Goal: Task Accomplishment & Management: Manage account settings

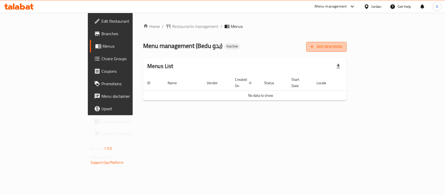
click at [343, 50] on span "Add New Menu" at bounding box center [326, 47] width 32 height 7
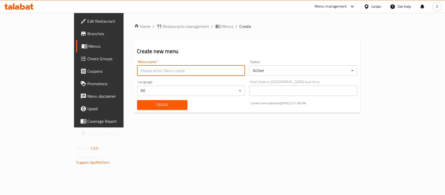
click at [194, 66] on input "text" at bounding box center [191, 70] width 108 height 10
type input "menu"
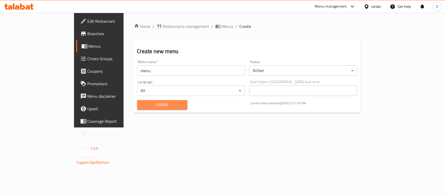
click at [141, 106] on span "Create" at bounding box center [162, 105] width 42 height 7
click at [89, 45] on span "Menus" at bounding box center [117, 46] width 56 height 6
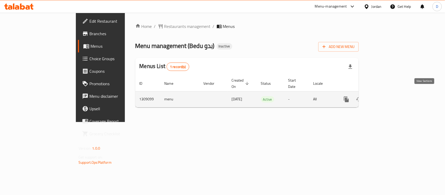
click at [387, 96] on icon "enhanced table" at bounding box center [384, 99] width 6 height 6
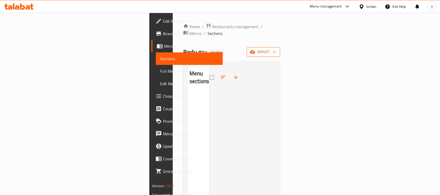
click at [276, 49] on span "import" at bounding box center [263, 52] width 25 height 7
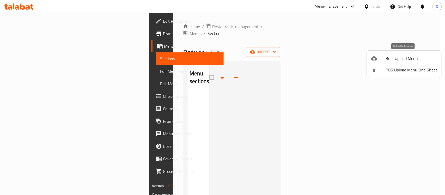
click at [386, 59] on span "Bulk Upload Menu" at bounding box center [412, 58] width 52 height 6
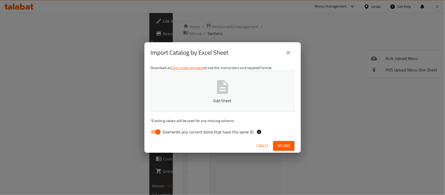
click at [155, 129] on input "Overwrite any current items that have the same ID." at bounding box center [158, 132] width 30 height 10
checkbox input "false"
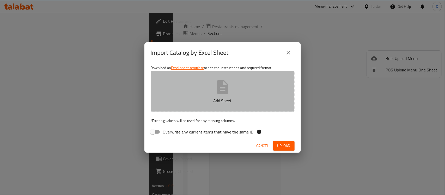
click at [218, 89] on icon "button" at bounding box center [222, 87] width 11 height 14
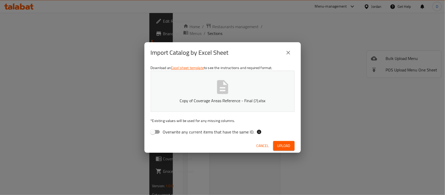
click at [278, 143] on span "Upload" at bounding box center [283, 146] width 13 height 7
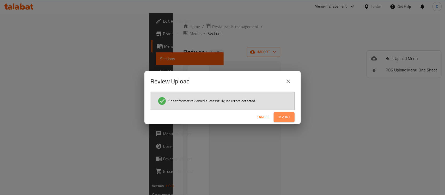
click at [285, 116] on span "Import" at bounding box center [284, 117] width 13 height 7
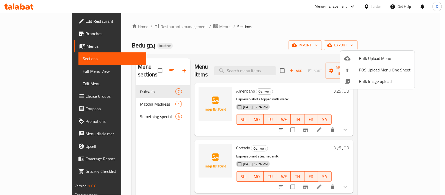
click at [213, 42] on div at bounding box center [222, 97] width 445 height 195
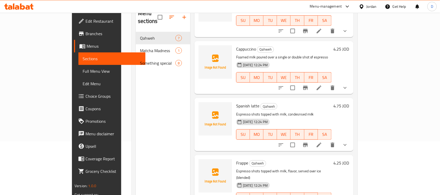
scroll to position [33, 0]
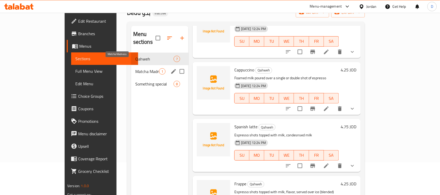
click at [135, 68] on span "Matcha Madness" at bounding box center [147, 71] width 24 height 6
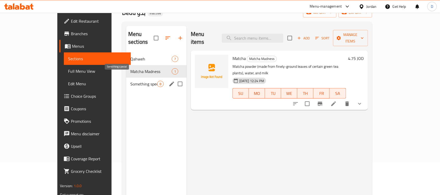
drag, startPoint x: 117, startPoint y: 78, endPoint x: 123, endPoint y: 74, distance: 7.1
click at [130, 81] on span "Something special" at bounding box center [143, 84] width 27 height 6
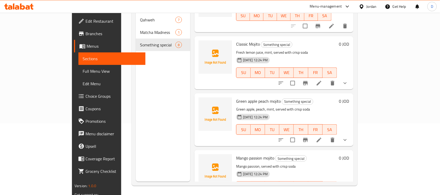
scroll to position [73, 0]
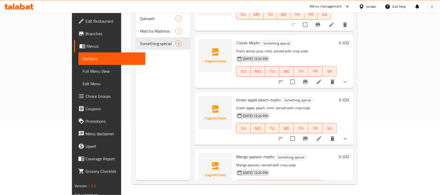
click at [86, 34] on span "Branches" at bounding box center [114, 34] width 56 height 6
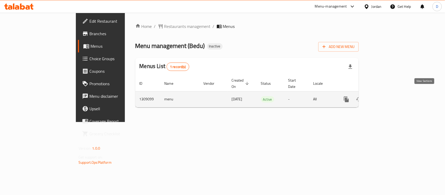
click at [387, 96] on icon "enhanced table" at bounding box center [384, 99] width 6 height 6
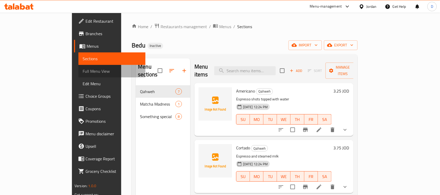
click at [83, 74] on span "Full Menu View" at bounding box center [112, 71] width 59 height 6
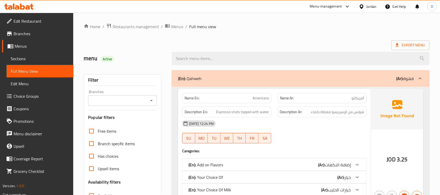
scroll to position [98, 0]
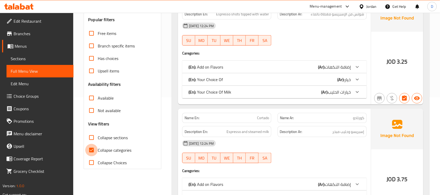
click at [92, 149] on input "Collapse categories" at bounding box center [91, 150] width 13 height 13
checkbox input "false"
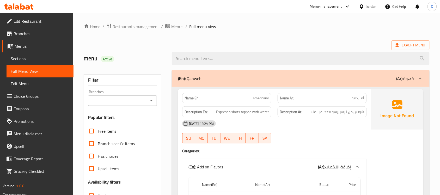
scroll to position [33, 0]
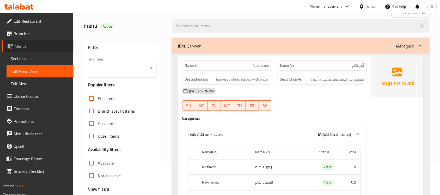
click at [33, 48] on span "Menus" at bounding box center [42, 46] width 55 height 6
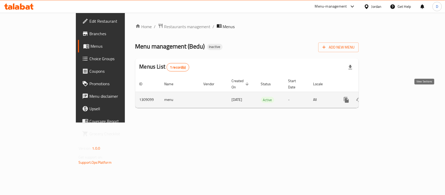
click at [387, 97] on icon "enhanced table" at bounding box center [384, 100] width 6 height 6
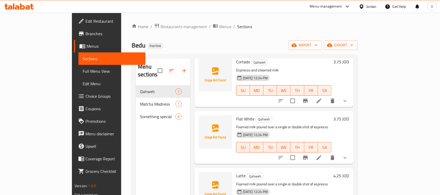
scroll to position [98, 0]
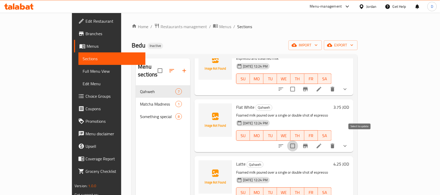
click at [298, 141] on input "checkbox" at bounding box center [292, 146] width 11 height 11
checkbox input "true"
click at [334, 144] on icon "delete" at bounding box center [333, 146] width 4 height 5
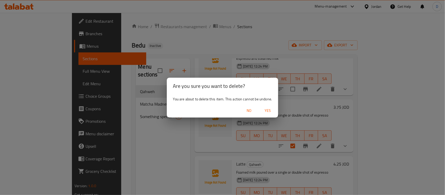
click at [269, 111] on span "Yes" at bounding box center [267, 110] width 13 height 7
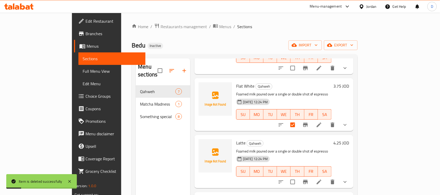
scroll to position [130, 0]
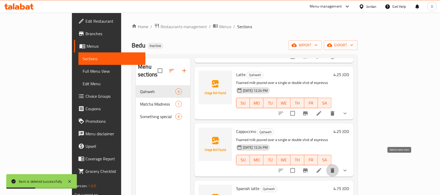
click at [334, 168] on icon "delete" at bounding box center [333, 170] width 4 height 5
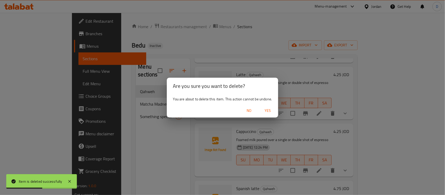
click at [266, 112] on span "Yes" at bounding box center [267, 110] width 13 height 7
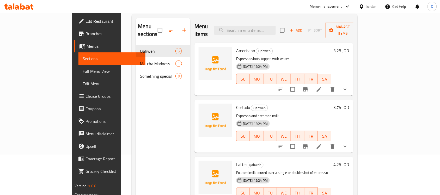
scroll to position [0, 0]
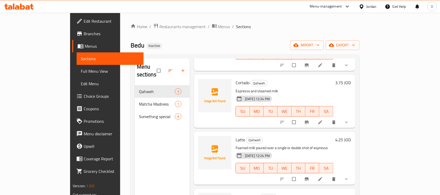
scroll to position [98, 0]
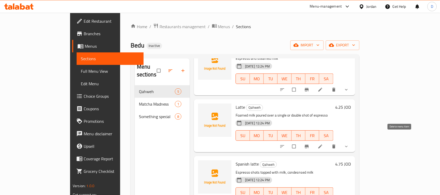
click at [336, 145] on icon "delete" at bounding box center [333, 147] width 3 height 4
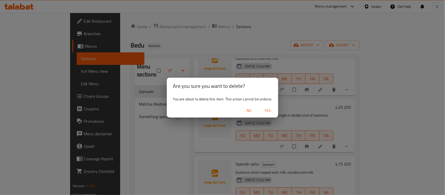
click at [265, 108] on span "Yes" at bounding box center [267, 110] width 13 height 7
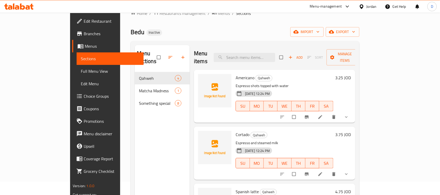
scroll to position [0, 0]
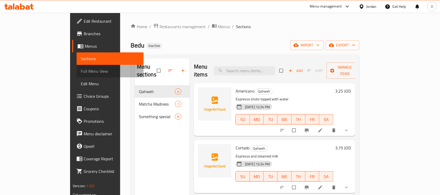
click at [81, 71] on span "Full Menu View" at bounding box center [110, 71] width 59 height 6
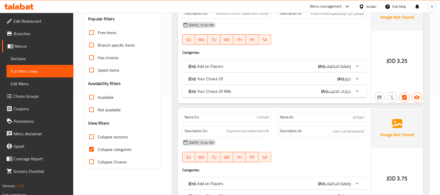
scroll to position [130, 0]
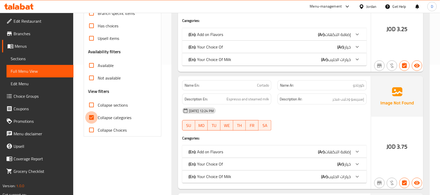
click at [93, 117] on input "Collapse categories" at bounding box center [91, 117] width 13 height 13
checkbox input "false"
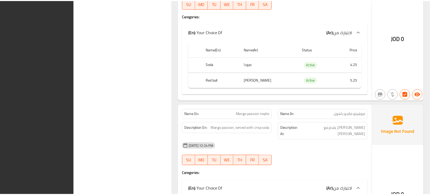
scroll to position [2947, 0]
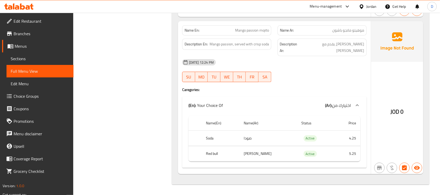
click at [22, 44] on span "Menus" at bounding box center [42, 46] width 55 height 6
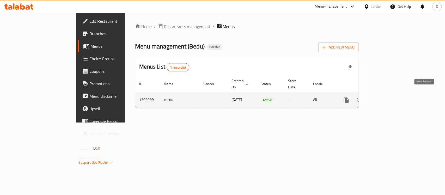
click at [386, 98] on icon "enhanced table" at bounding box center [384, 100] width 5 height 5
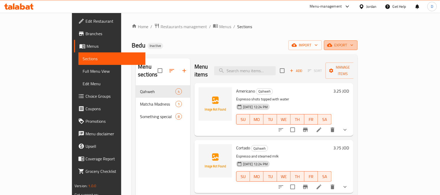
click at [354, 45] on span "export" at bounding box center [340, 45] width 25 height 7
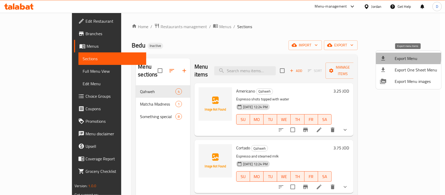
click at [391, 56] on div at bounding box center [387, 58] width 15 height 6
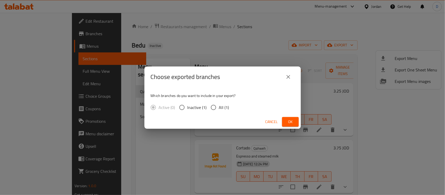
click at [214, 107] on input "All (1)" at bounding box center [213, 107] width 11 height 11
radio input "true"
click at [282, 122] on button "Ok" at bounding box center [290, 122] width 17 height 10
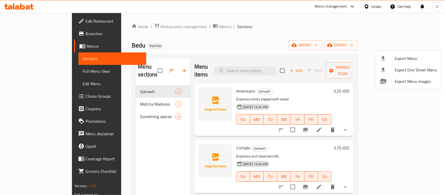
click at [375, 5] on div at bounding box center [222, 97] width 445 height 195
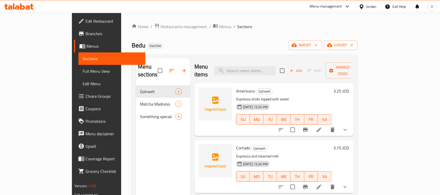
click at [375, 7] on div "Jordan" at bounding box center [372, 7] width 10 height 6
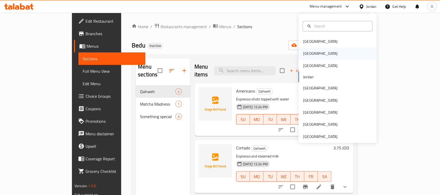
click at [309, 52] on div "Egypt" at bounding box center [320, 54] width 43 height 12
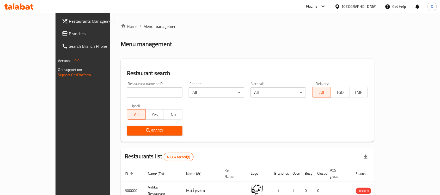
click at [69, 34] on span "Branches" at bounding box center [97, 34] width 56 height 6
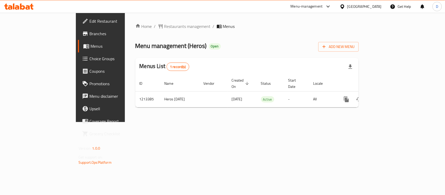
click at [89, 34] on span "Branches" at bounding box center [117, 34] width 57 height 6
drag, startPoint x: 28, startPoint y: 33, endPoint x: 28, endPoint y: 35, distance: 2.9
click at [89, 33] on span "Branches" at bounding box center [117, 34] width 57 height 6
click at [89, 36] on span "Branches" at bounding box center [117, 34] width 57 height 6
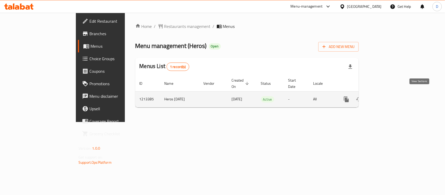
click at [387, 96] on icon "enhanced table" at bounding box center [384, 99] width 6 height 6
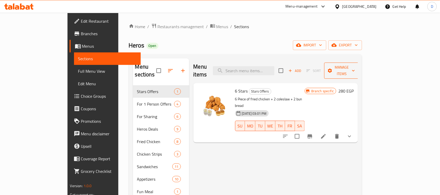
click at [359, 71] on button "Manage items" at bounding box center [341, 71] width 35 height 16
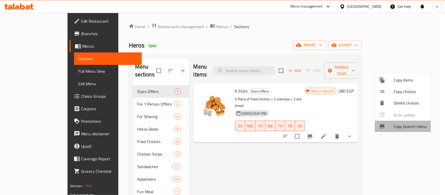
click at [396, 126] on span "Copy branch menu" at bounding box center [410, 126] width 33 height 6
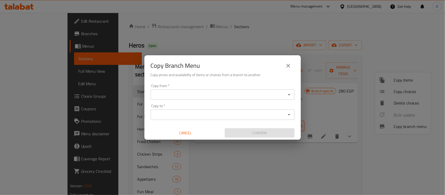
click at [217, 90] on div "Copy from *" at bounding box center [223, 94] width 144 height 10
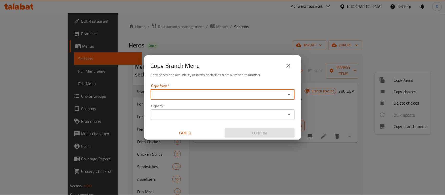
click at [217, 93] on input "Copy from   *" at bounding box center [218, 94] width 132 height 7
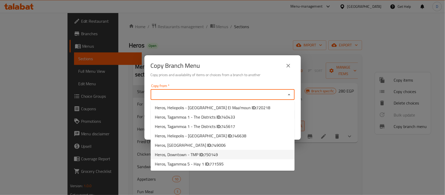
click at [209, 154] on span "750149" at bounding box center [211, 155] width 14 height 8
type input "Heros, Downtown - TMP"
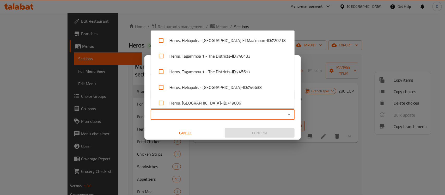
click at [197, 115] on input "Copy to   *" at bounding box center [218, 114] width 132 height 7
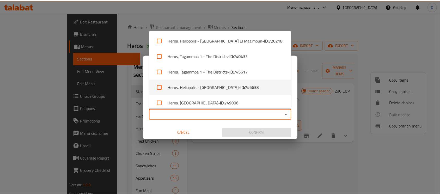
scroll to position [35, 0]
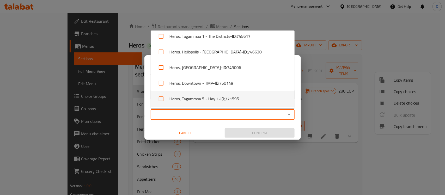
click at [211, 99] on li "Heros, Tagammoa 5 - Hay 1 - ID: 771595" at bounding box center [223, 99] width 144 height 16
checkbox input "true"
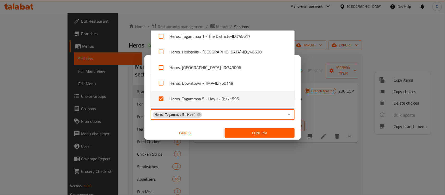
click at [156, 129] on button "Cancel" at bounding box center [186, 133] width 70 height 10
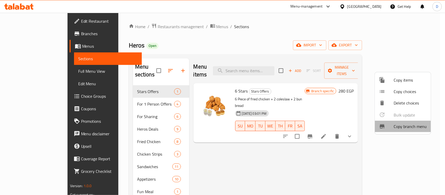
click at [415, 126] on span "Copy branch menu" at bounding box center [410, 126] width 33 height 6
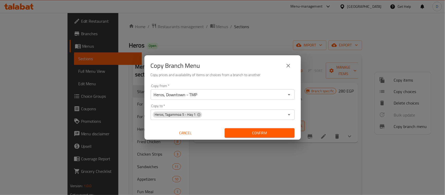
click at [252, 132] on span "Confirm" at bounding box center [260, 133] width 62 height 7
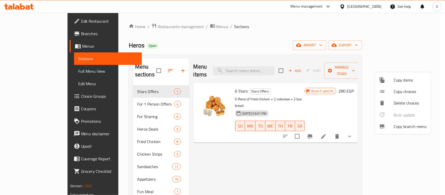
click at [421, 179] on div at bounding box center [222, 97] width 445 height 195
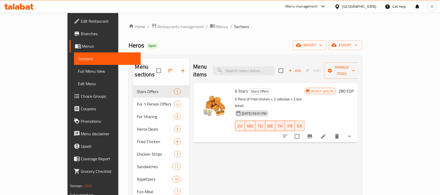
click at [81, 32] on span "Branches" at bounding box center [109, 34] width 56 height 6
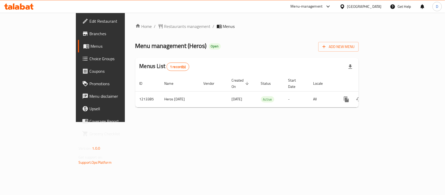
click at [377, 8] on div "[GEOGRAPHIC_DATA]" at bounding box center [364, 7] width 34 height 6
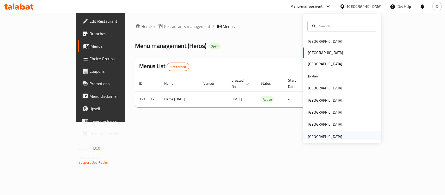
click at [331, 136] on div "[GEOGRAPHIC_DATA]" at bounding box center [325, 137] width 34 height 6
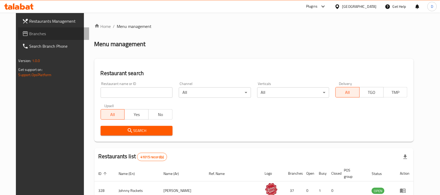
click at [29, 33] on span "Branches" at bounding box center [57, 34] width 56 height 6
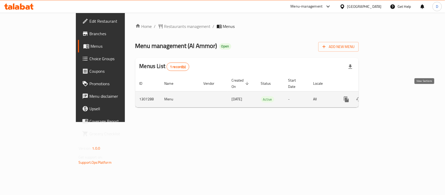
click at [387, 96] on icon "enhanced table" at bounding box center [384, 99] width 6 height 6
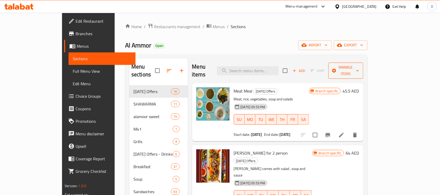
click at [359, 67] on span "Manage items" at bounding box center [346, 70] width 27 height 13
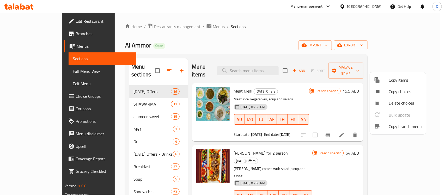
click at [407, 123] on span "Copy branch menu" at bounding box center [405, 126] width 33 height 6
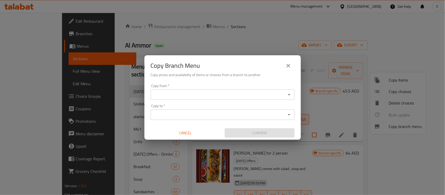
click at [181, 94] on input "Copy from   *" at bounding box center [218, 94] width 132 height 7
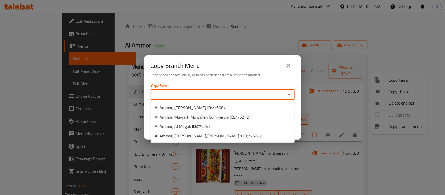
click at [178, 93] on input "Copy from   *" at bounding box center [218, 94] width 132 height 7
click at [212, 108] on span "775087" at bounding box center [219, 108] width 14 height 8
type input "Al Ammor, [PERSON_NAME]"
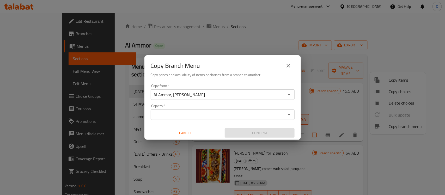
click at [162, 115] on input "Copy to   *" at bounding box center [218, 114] width 132 height 7
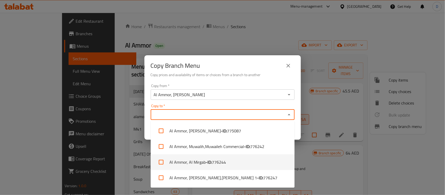
click at [187, 161] on li "Al Ammor, Al Mirgab - ID: 776244" at bounding box center [223, 162] width 144 height 16
checkbox input "true"
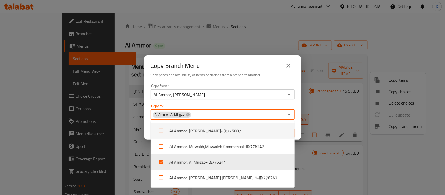
click at [223, 63] on div "Copy Branch Menu" at bounding box center [223, 65] width 144 height 13
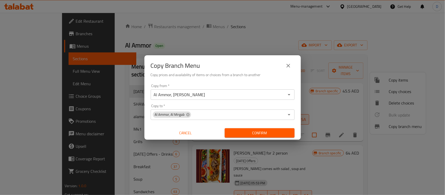
click at [252, 133] on span "Confirm" at bounding box center [260, 133] width 62 height 7
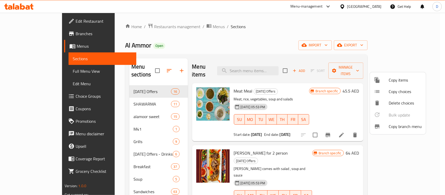
click at [23, 33] on div at bounding box center [222, 97] width 445 height 195
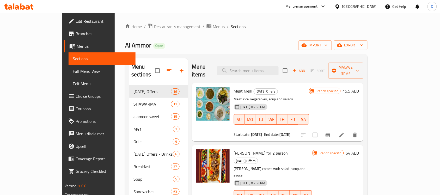
click at [76, 32] on span "Branches" at bounding box center [104, 34] width 56 height 6
